Goal: Check status: Check status

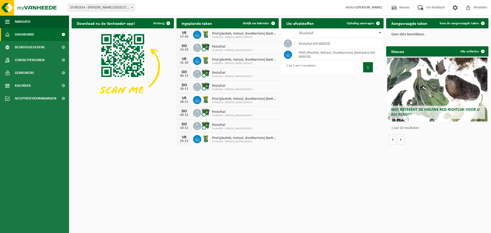
click at [198, 22] on h2 "Ingeplande taken" at bounding box center [197, 23] width 41 height 10
click at [265, 21] on link "Bekijk uw kalender" at bounding box center [258, 23] width 39 height 10
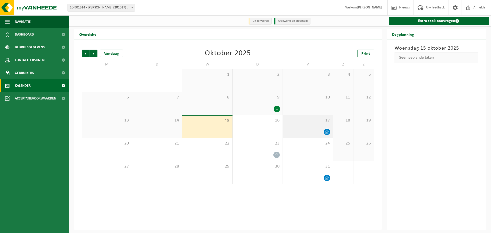
click at [315, 126] on div "17" at bounding box center [308, 126] width 50 height 23
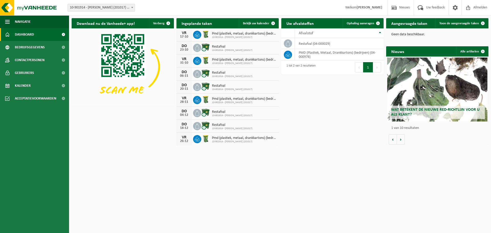
click at [183, 34] on div "VR" at bounding box center [184, 33] width 10 height 4
click at [203, 38] on img at bounding box center [205, 34] width 9 height 9
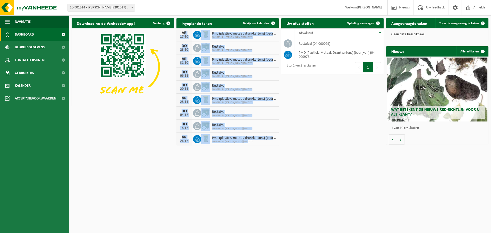
drag, startPoint x: 182, startPoint y: 34, endPoint x: 275, endPoint y: 145, distance: 144.6
click at [275, 145] on div "VR 17-10 Pmd (plastiek, metaal, drankkartons) (bedrijven) 10-901914 - AVA AALST…" at bounding box center [228, 86] width 102 height 117
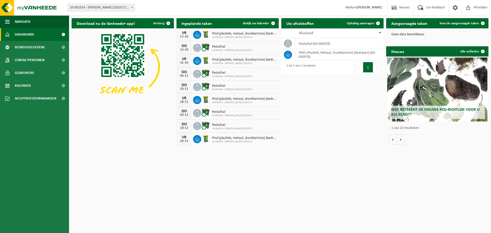
drag, startPoint x: 223, startPoint y: 18, endPoint x: 214, endPoint y: 23, distance: 9.7
click at [214, 23] on h2 "Ingeplande taken" at bounding box center [197, 23] width 41 height 10
click at [178, 30] on div "VR 17-10" at bounding box center [184, 34] width 15 height 13
click at [181, 23] on h2 "Ingeplande taken" at bounding box center [197, 23] width 41 height 10
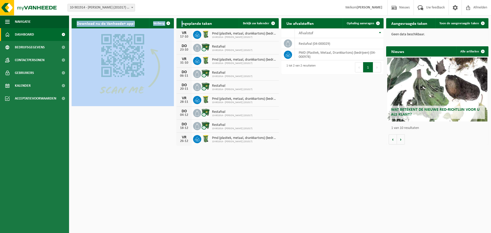
drag, startPoint x: 182, startPoint y: 23, endPoint x: 272, endPoint y: 149, distance: 155.3
click at [272, 149] on html "Vestiging: 10-901914 - AVA AALST (201017) - AALST 10-901914 - AVA AALST (201017…" at bounding box center [245, 116] width 491 height 233
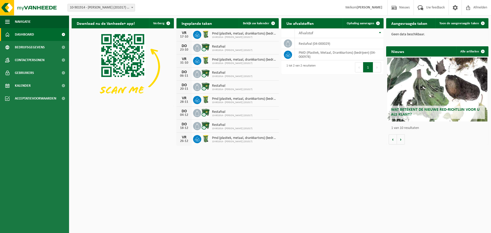
click at [272, 149] on html "Vestiging: 10-901914 - AVA AALST (201017) - AALST 10-901914 - AVA AALST (201017…" at bounding box center [245, 116] width 491 height 233
click at [283, 139] on div "Download nu de Vanheede+ app! Verberg Ingeplande taken Bekijk uw kalender VR 17…" at bounding box center [280, 82] width 420 height 133
click at [276, 140] on div "VR 26-12 Pmd (plastiek, metaal, drankkartons) (bedrijven) 10-901914 - AVA AALST…" at bounding box center [228, 139] width 102 height 13
drag, startPoint x: 273, startPoint y: 140, endPoint x: 247, endPoint y: 142, distance: 26.2
click at [247, 142] on div "Pmd (plastiek, metaal, drankkartons) (bedrijven) 10-901914 - AVA AALST (201017)" at bounding box center [243, 139] width 67 height 8
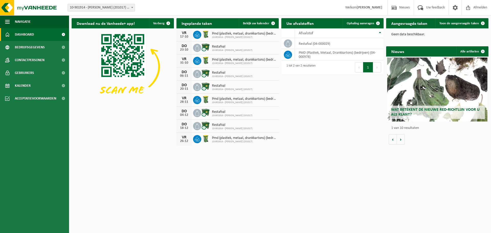
click at [180, 137] on div "VR" at bounding box center [184, 137] width 10 height 4
click at [183, 38] on div "17-10" at bounding box center [184, 37] width 10 height 4
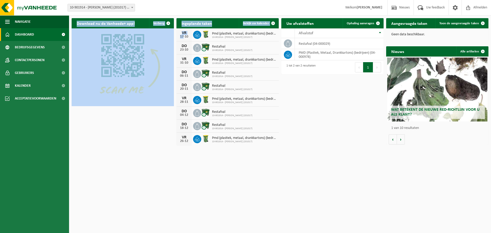
drag, startPoint x: 183, startPoint y: 35, endPoint x: 257, endPoint y: 150, distance: 137.4
click at [257, 150] on html "Vestiging: 10-901914 - AVA AALST (201017) - AALST 10-901914 - AVA AALST (201017…" at bounding box center [245, 116] width 491 height 233
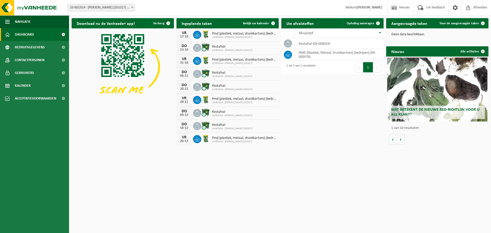
click at [187, 47] on div "DO" at bounding box center [184, 46] width 10 height 4
click at [182, 31] on div "VR" at bounding box center [184, 33] width 10 height 4
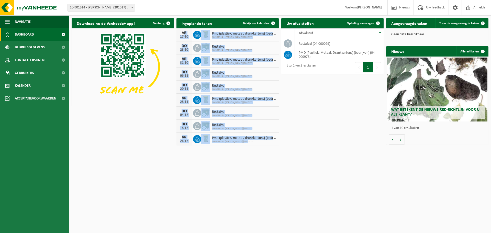
drag, startPoint x: 182, startPoint y: 33, endPoint x: 255, endPoint y: 143, distance: 132.0
click at [255, 143] on div "VR 17-10 Pmd (plastiek, metaal, drankkartons) (bedrijven) 10-901914 - AVA AALST…" at bounding box center [228, 86] width 102 height 117
click at [255, 143] on span "10-901914 - AVA AALST (201017)" at bounding box center [244, 141] width 64 height 3
